Goal: Task Accomplishment & Management: Use online tool/utility

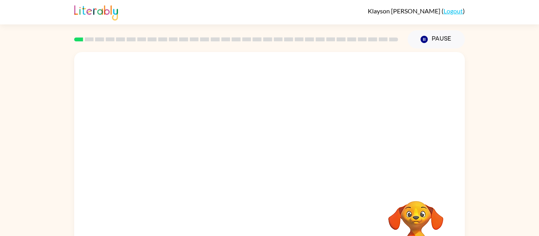
click at [499, 78] on div "Your browser must support playing .mp4 files to use Literably. Please try using…" at bounding box center [269, 162] width 539 height 229
click at [273, 171] on icon "button" at bounding box center [270, 169] width 14 height 14
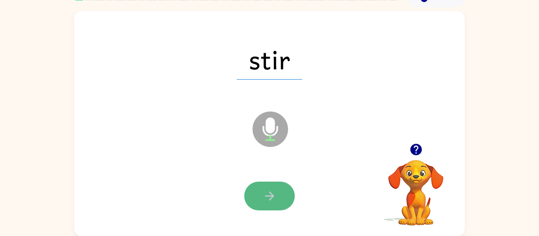
click at [276, 189] on button "button" at bounding box center [269, 196] width 50 height 29
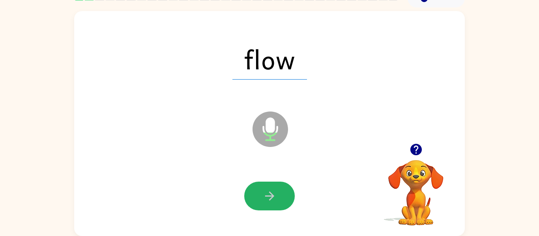
click at [276, 189] on button "button" at bounding box center [269, 196] width 50 height 29
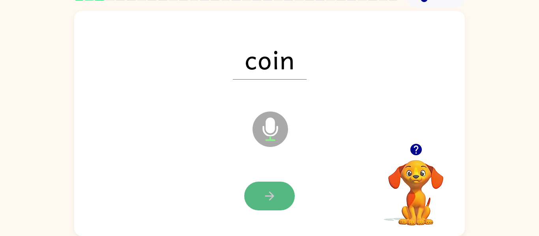
click at [279, 191] on button "button" at bounding box center [269, 196] width 50 height 29
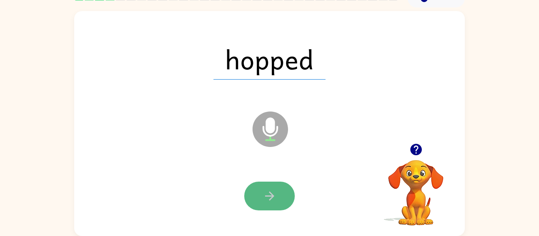
click at [279, 193] on button "button" at bounding box center [269, 196] width 50 height 29
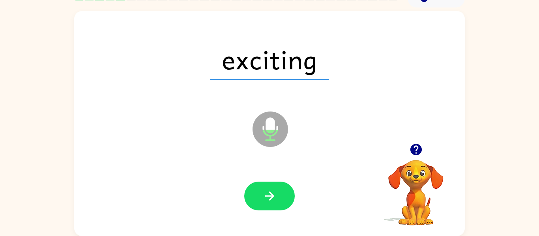
click at [279, 193] on button "button" at bounding box center [269, 196] width 50 height 29
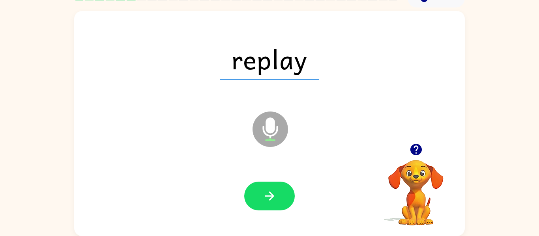
click at [279, 193] on button "button" at bounding box center [269, 196] width 50 height 29
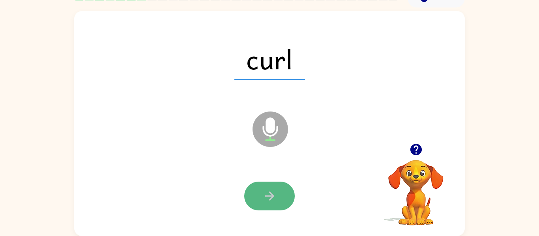
click at [277, 190] on button "button" at bounding box center [269, 196] width 50 height 29
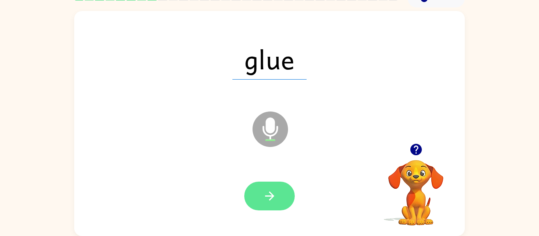
click at [277, 190] on button "button" at bounding box center [269, 196] width 50 height 29
click at [262, 201] on button "button" at bounding box center [269, 196] width 50 height 29
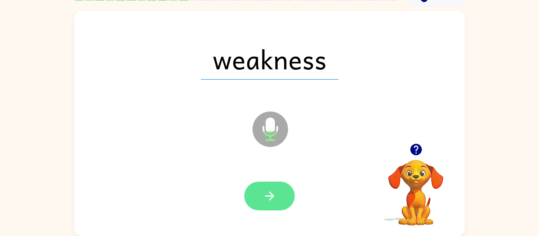
click at [263, 202] on icon "button" at bounding box center [270, 196] width 14 height 14
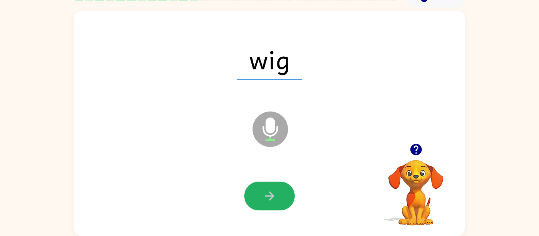
click at [263, 202] on icon "button" at bounding box center [270, 196] width 14 height 14
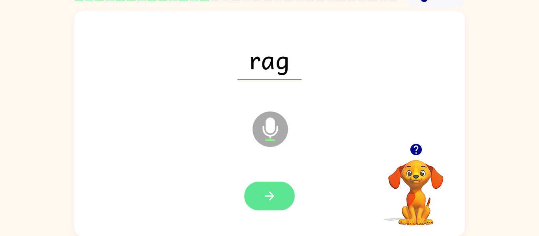
click at [263, 203] on button "button" at bounding box center [269, 196] width 50 height 29
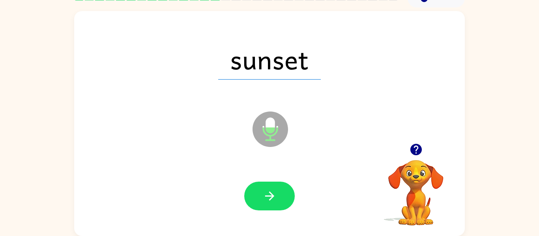
click at [263, 202] on icon "button" at bounding box center [270, 196] width 14 height 14
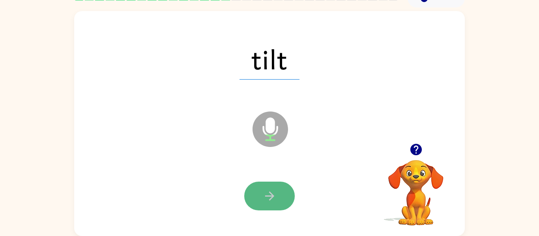
click at [278, 200] on button "button" at bounding box center [269, 196] width 50 height 29
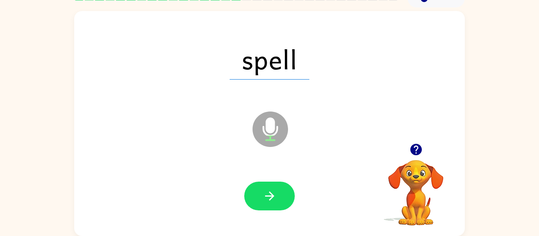
click at [278, 200] on button "button" at bounding box center [269, 196] width 50 height 29
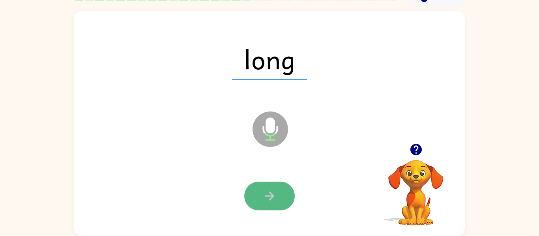
click at [279, 199] on button "button" at bounding box center [269, 196] width 50 height 29
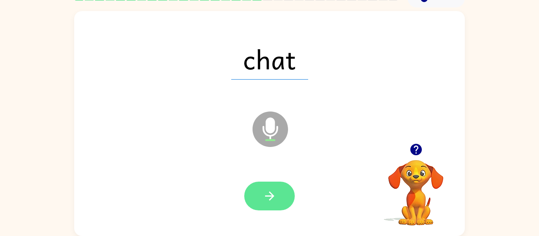
click at [270, 195] on icon "button" at bounding box center [270, 196] width 14 height 14
click at [272, 195] on icon "button" at bounding box center [269, 196] width 9 height 9
click at [274, 195] on icon "button" at bounding box center [270, 196] width 14 height 14
click at [275, 196] on icon "button" at bounding box center [270, 196] width 14 height 14
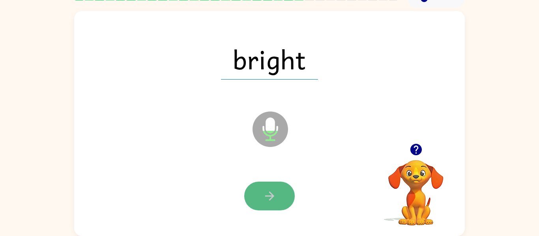
click at [273, 196] on icon "button" at bounding box center [269, 196] width 9 height 9
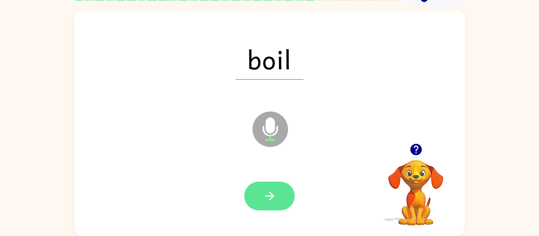
click at [269, 194] on icon "button" at bounding box center [270, 196] width 14 height 14
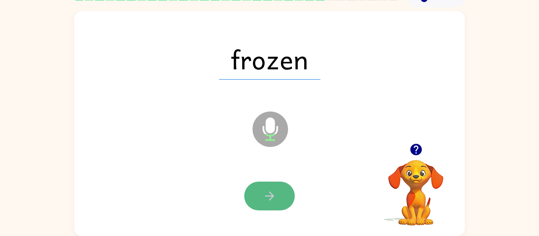
click at [271, 196] on icon "button" at bounding box center [269, 196] width 9 height 9
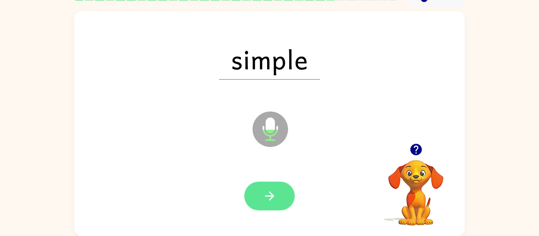
click at [269, 195] on icon "button" at bounding box center [270, 196] width 14 height 14
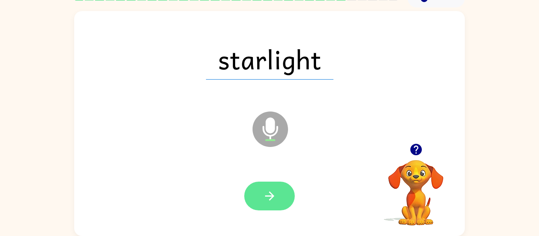
click at [282, 196] on button "button" at bounding box center [269, 196] width 50 height 29
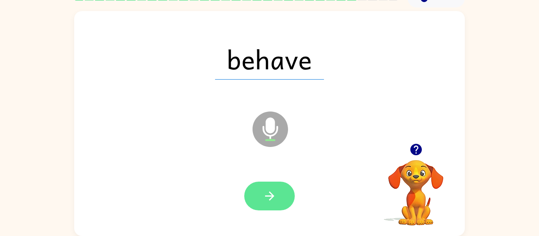
click at [272, 201] on icon "button" at bounding box center [270, 196] width 14 height 14
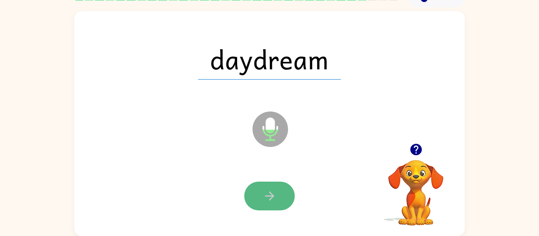
click at [278, 201] on button "button" at bounding box center [269, 196] width 50 height 29
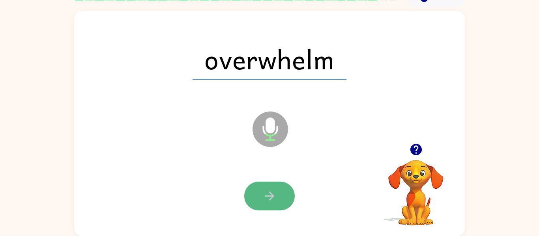
click at [274, 194] on icon "button" at bounding box center [270, 196] width 14 height 14
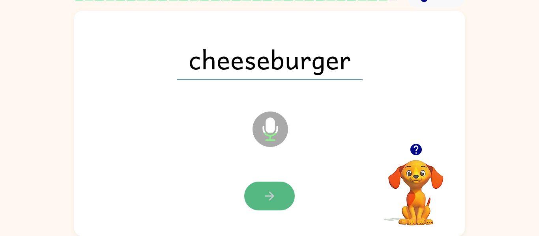
click at [274, 196] on icon "button" at bounding box center [270, 196] width 14 height 14
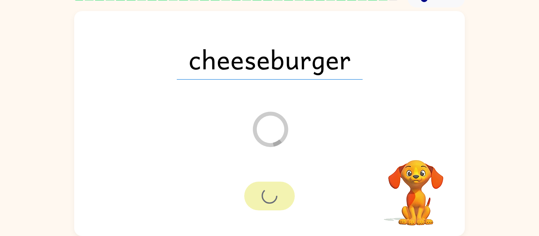
scroll to position [27, 0]
